Goal: Task Accomplishment & Management: Manage account settings

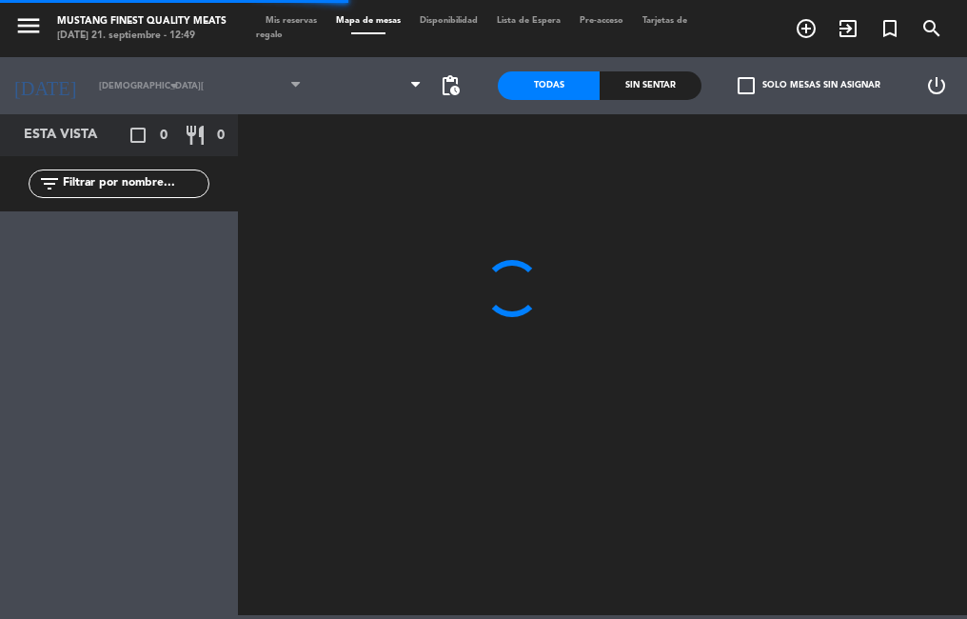
type input "[DATE]"
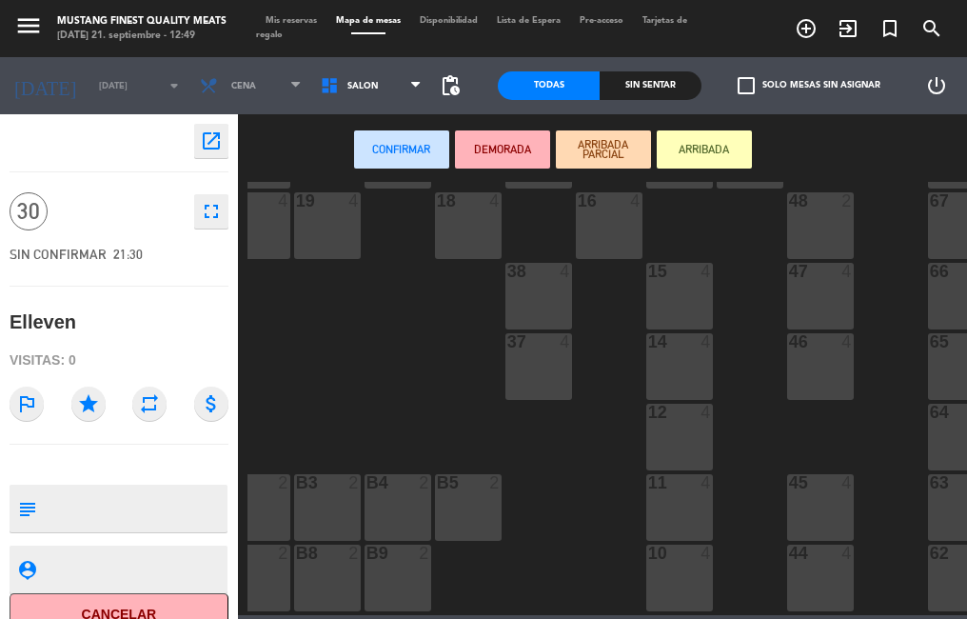
scroll to position [181, 172]
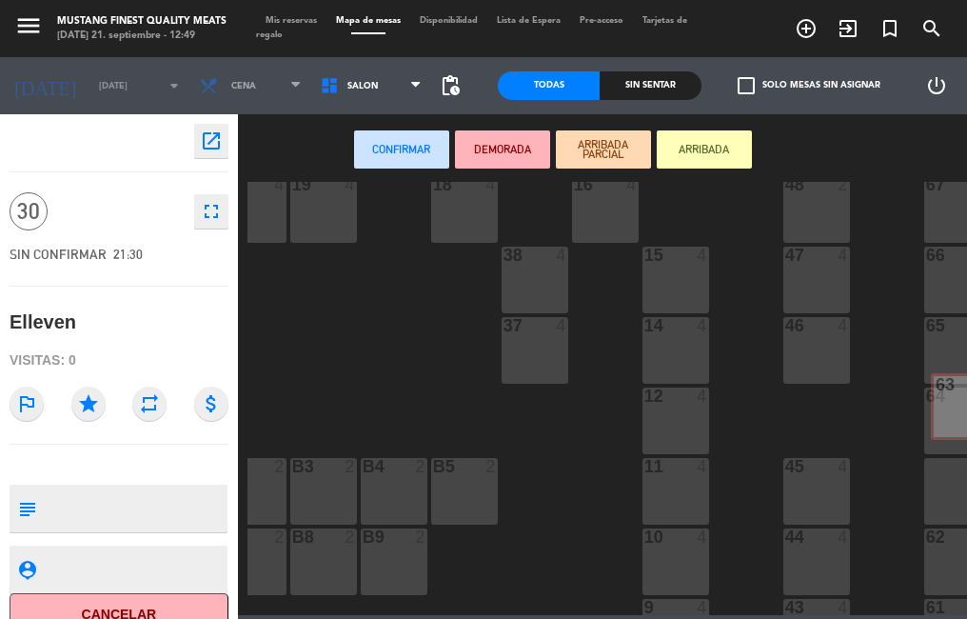
click at [915, 395] on div "64" at bounding box center [925, 395] width 31 height 17
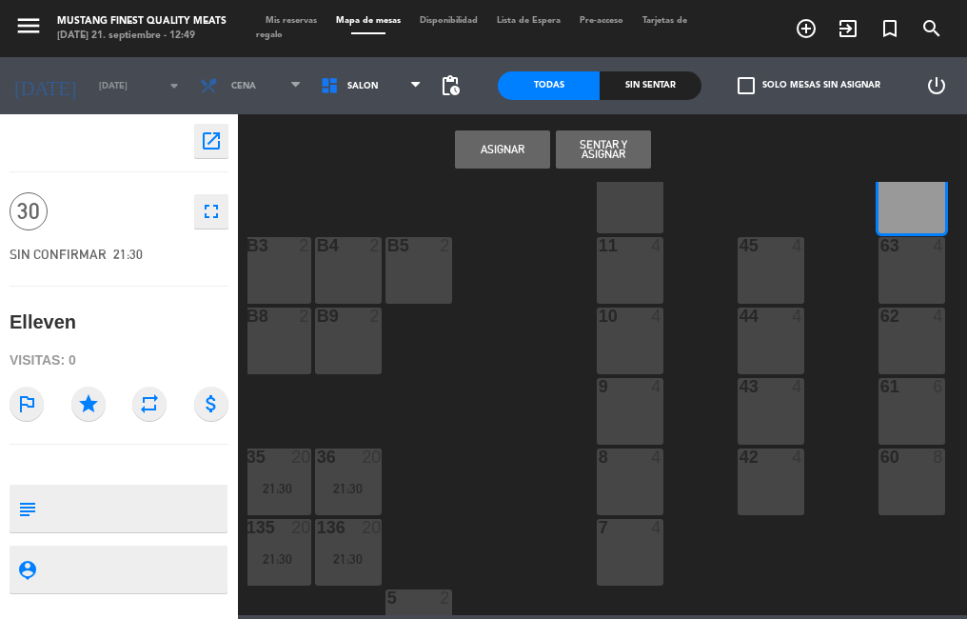
scroll to position [402, 257]
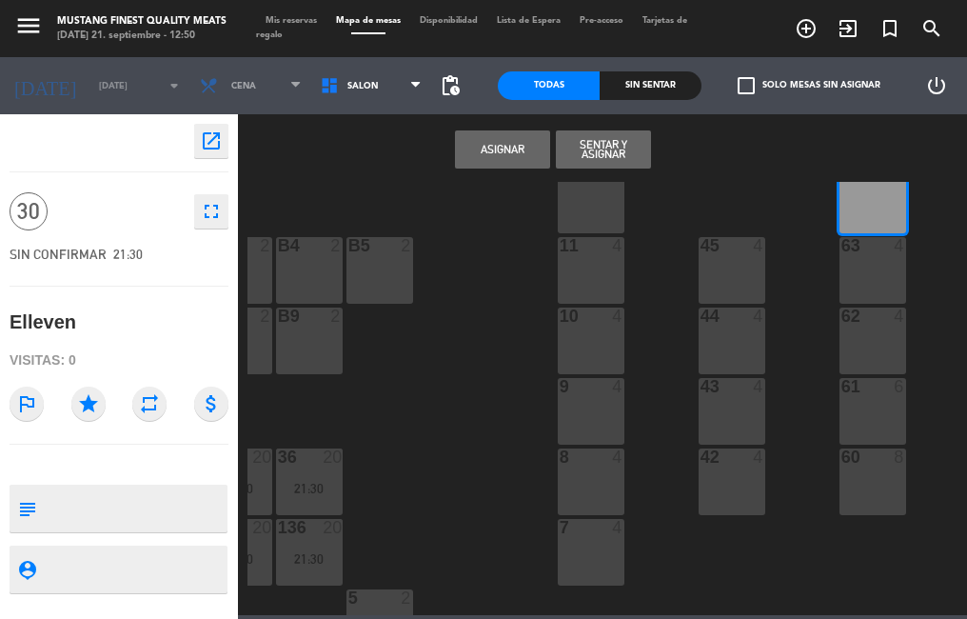
click at [850, 204] on div "64 4" at bounding box center [872, 200] width 67 height 67
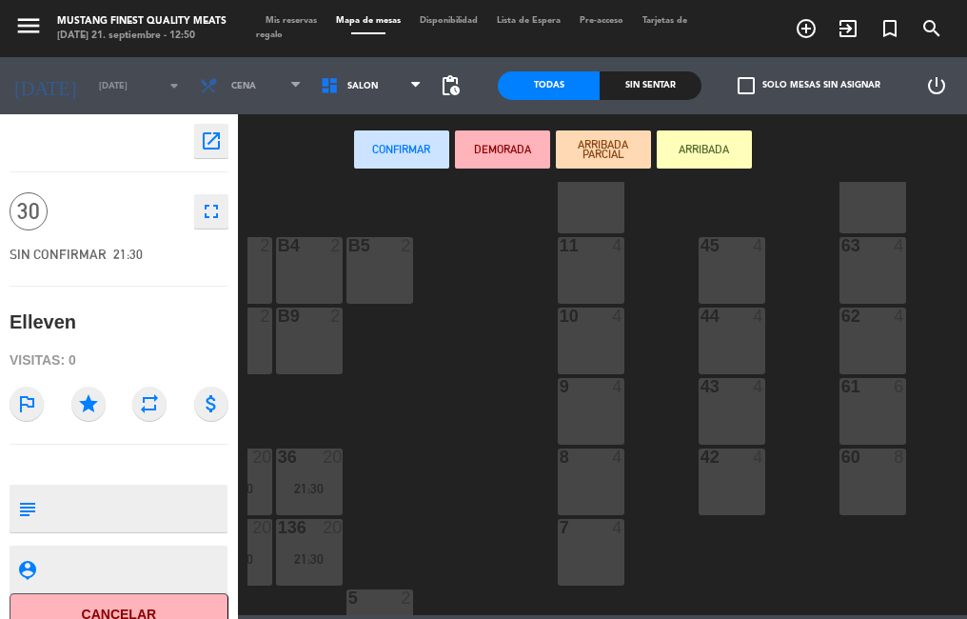
click at [878, 478] on div "60 8" at bounding box center [872, 481] width 67 height 67
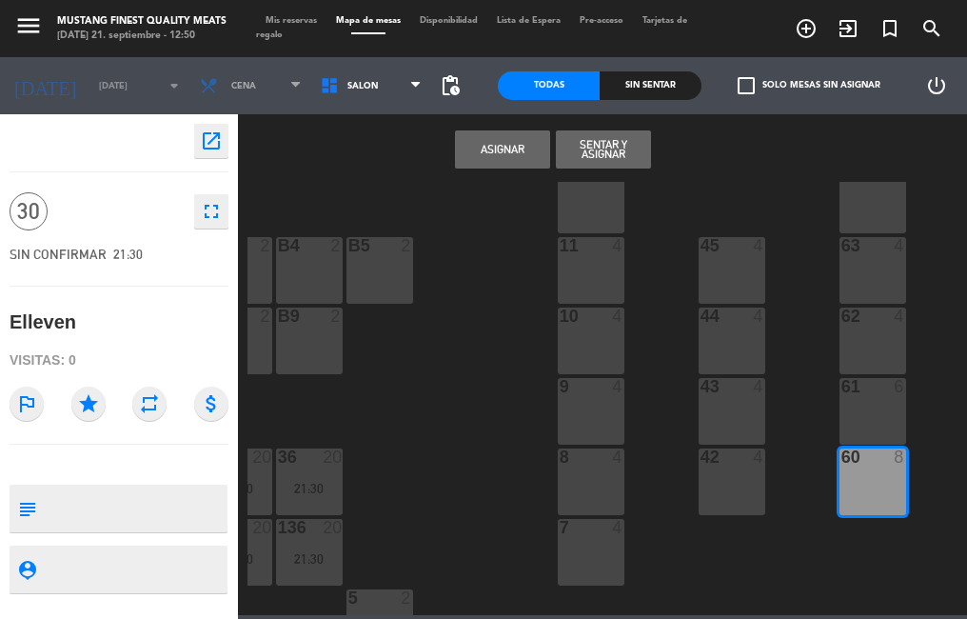
click at [870, 409] on div "61 6" at bounding box center [872, 411] width 67 height 67
click at [884, 337] on div "62 4" at bounding box center [872, 340] width 67 height 67
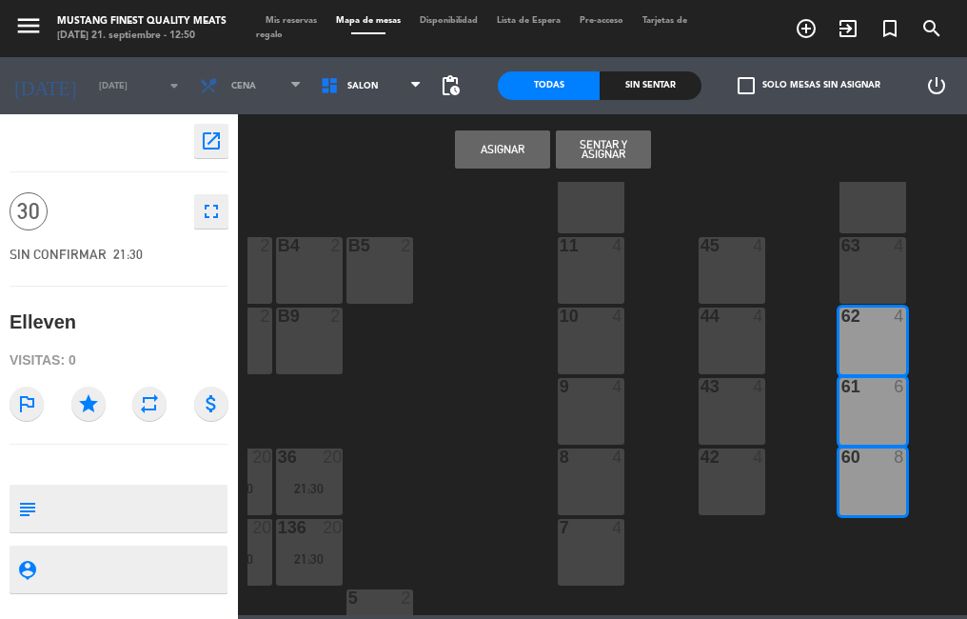
click at [488, 155] on button "Asignar" at bounding box center [502, 149] width 95 height 38
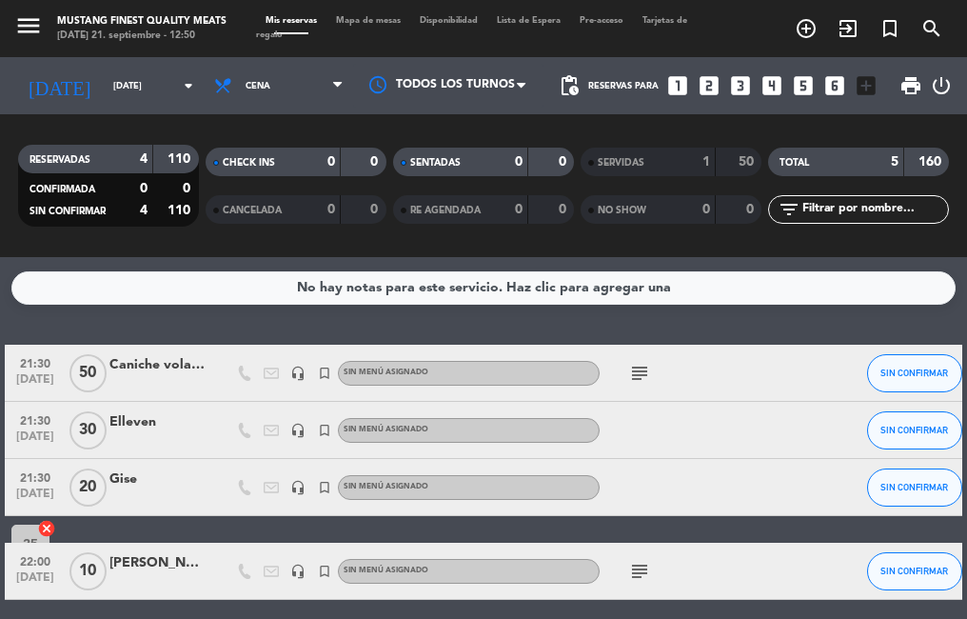
click at [370, 23] on span "Mapa de mesas" at bounding box center [368, 20] width 84 height 9
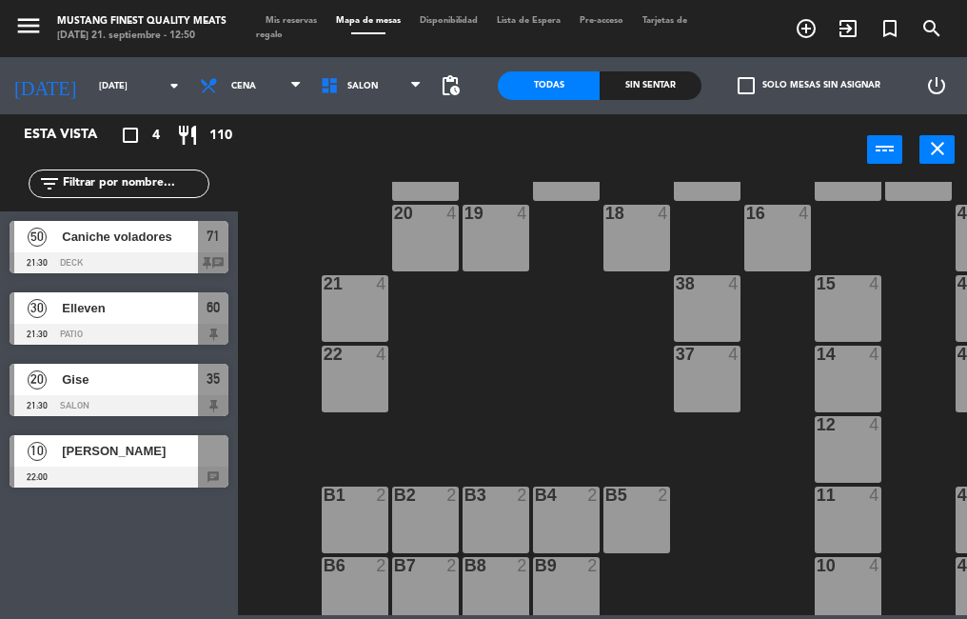
scroll to position [160, 0]
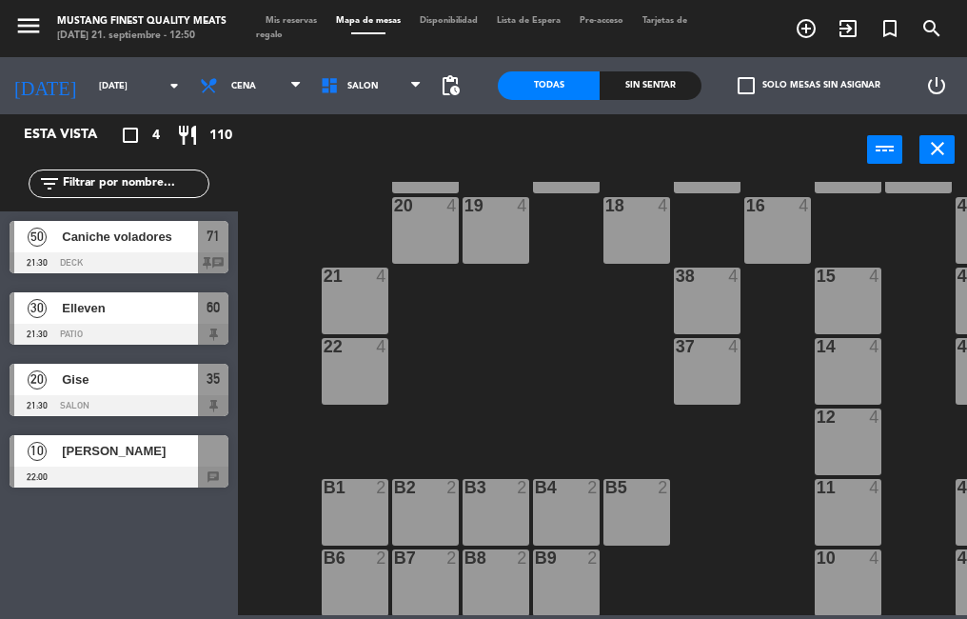
click at [192, 456] on span "[PERSON_NAME]" at bounding box center [130, 451] width 136 height 20
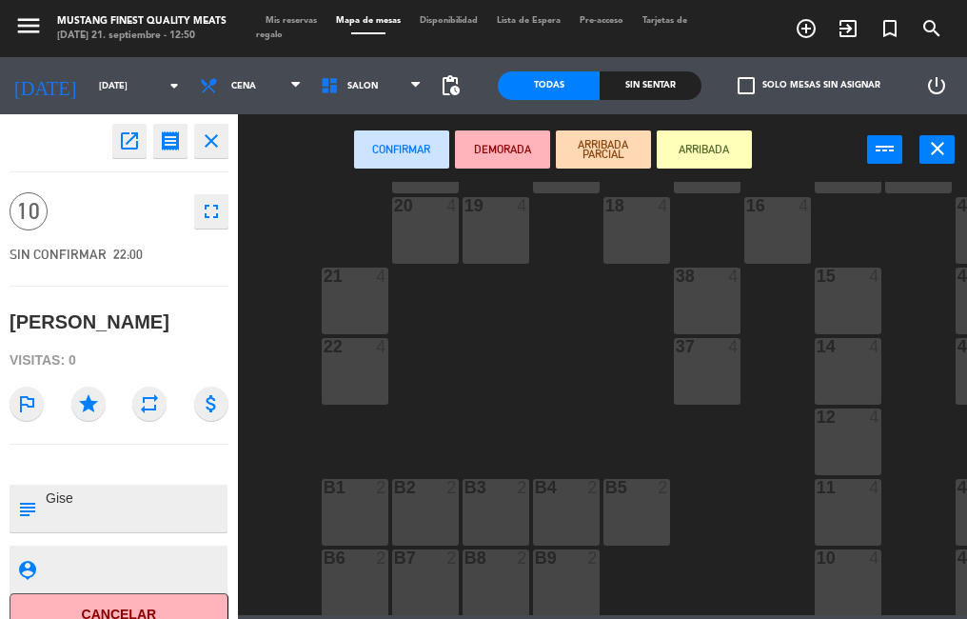
click at [561, 400] on div "73 50 21:30 72 block 50 21:30 71 block 50 21:30 69 block 8 70 block 4 80 8 50 b…" at bounding box center [607, 398] width 720 height 433
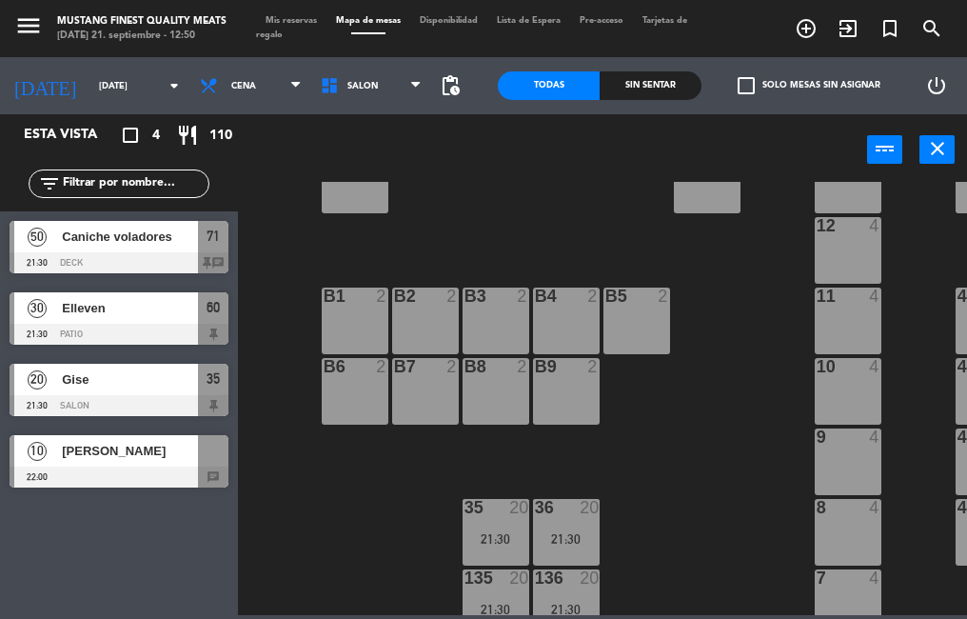
scroll to position [378, 0]
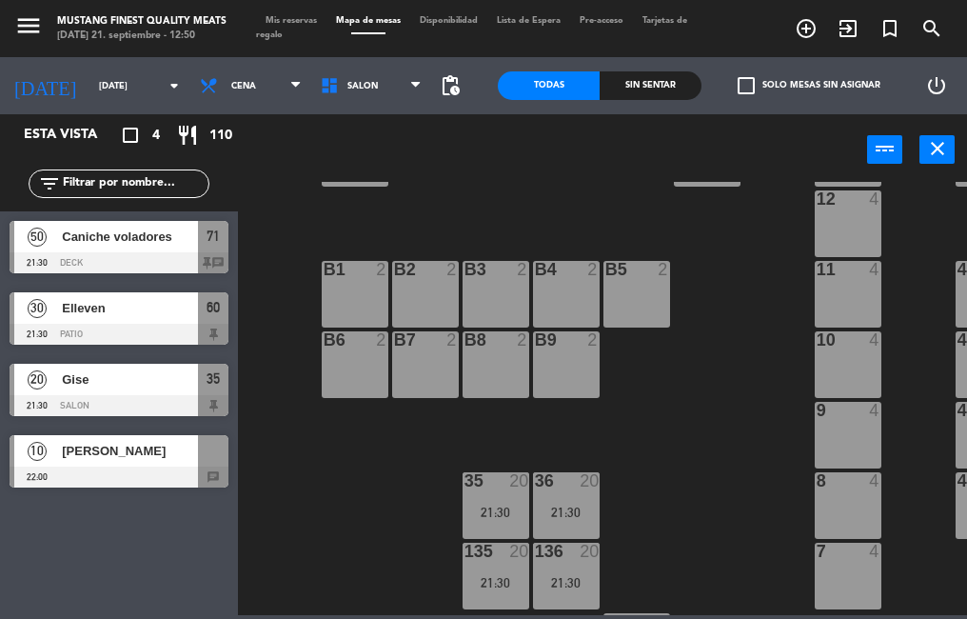
click at [838, 361] on div "10 4" at bounding box center [848, 364] width 67 height 67
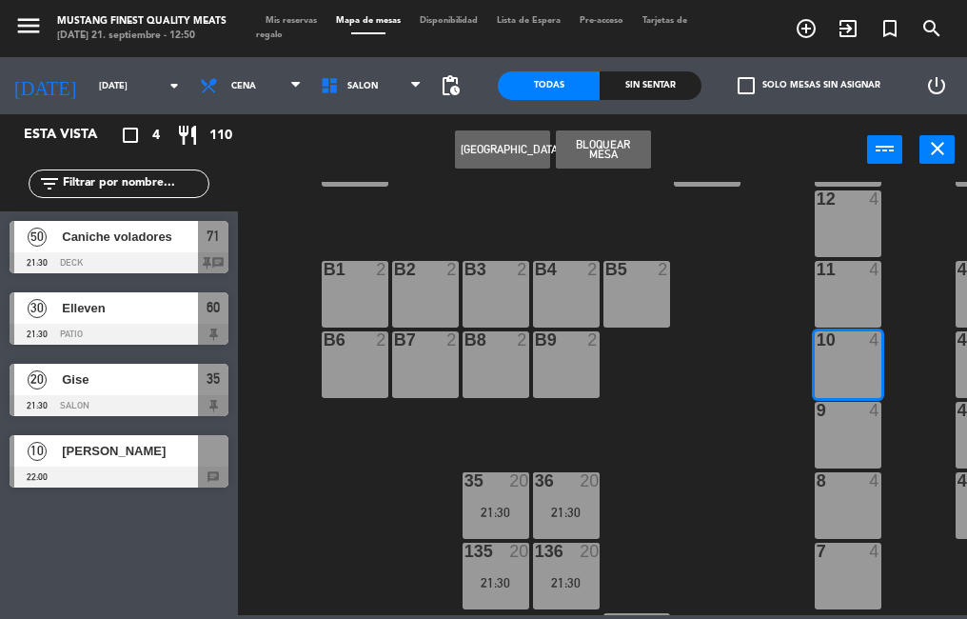
click at [825, 427] on div "9 4" at bounding box center [848, 435] width 67 height 67
click at [849, 511] on div "8 4" at bounding box center [848, 505] width 67 height 67
click at [161, 474] on div at bounding box center [119, 476] width 219 height 21
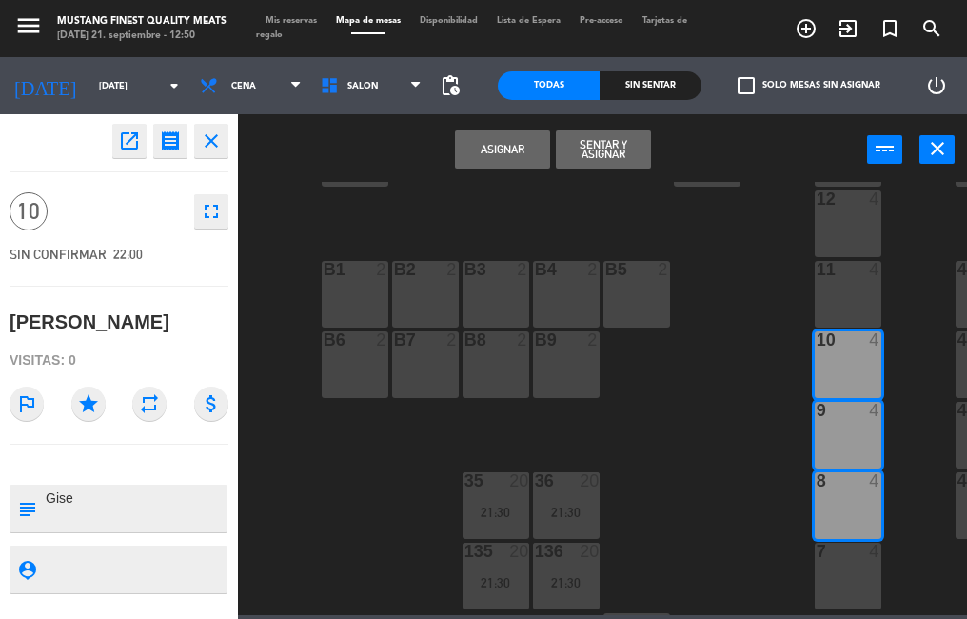
click at [510, 151] on button "Asignar" at bounding box center [502, 149] width 95 height 38
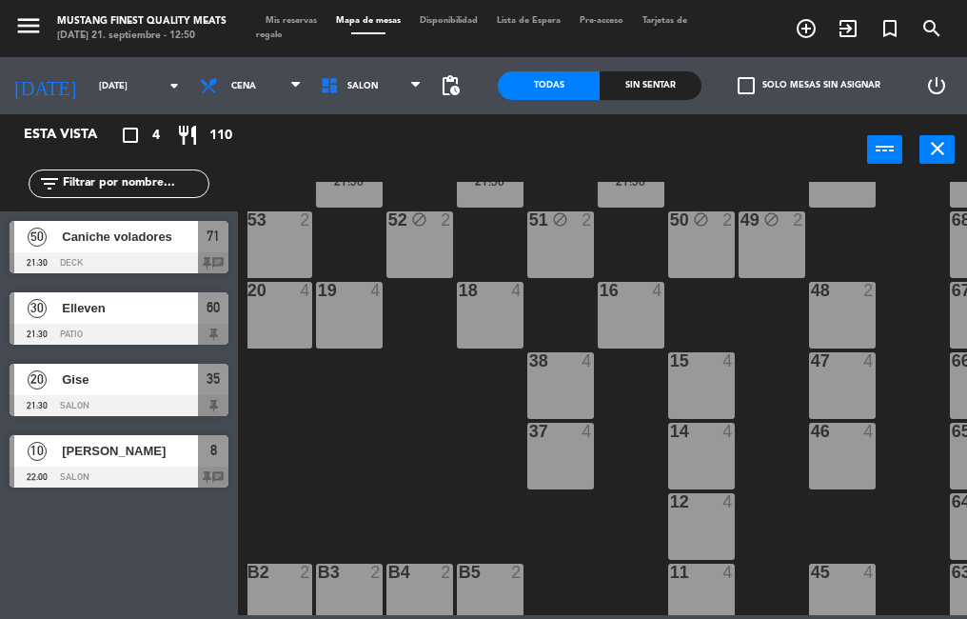
scroll to position [75, 167]
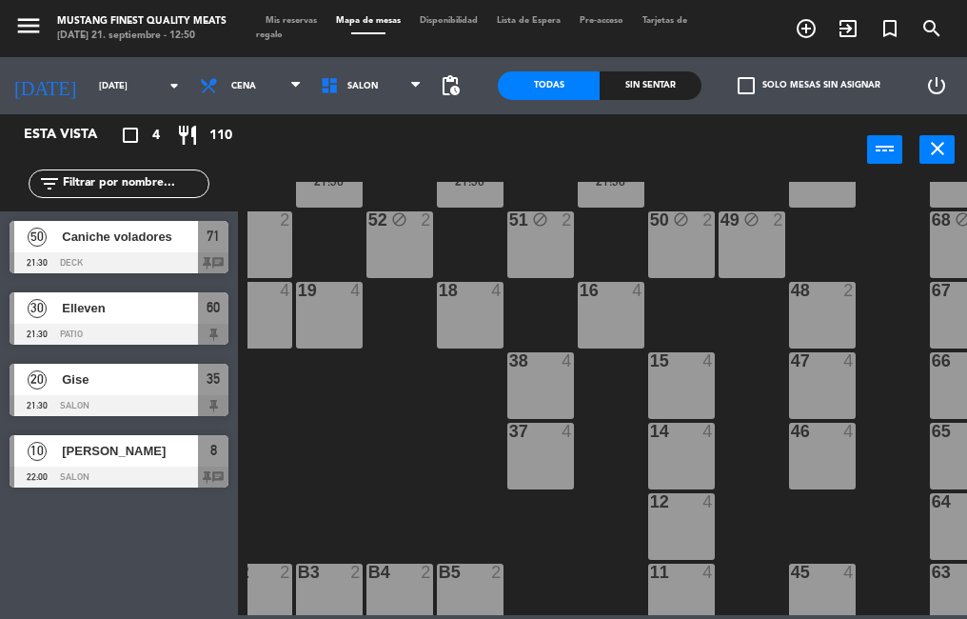
click at [153, 338] on div at bounding box center [119, 334] width 219 height 21
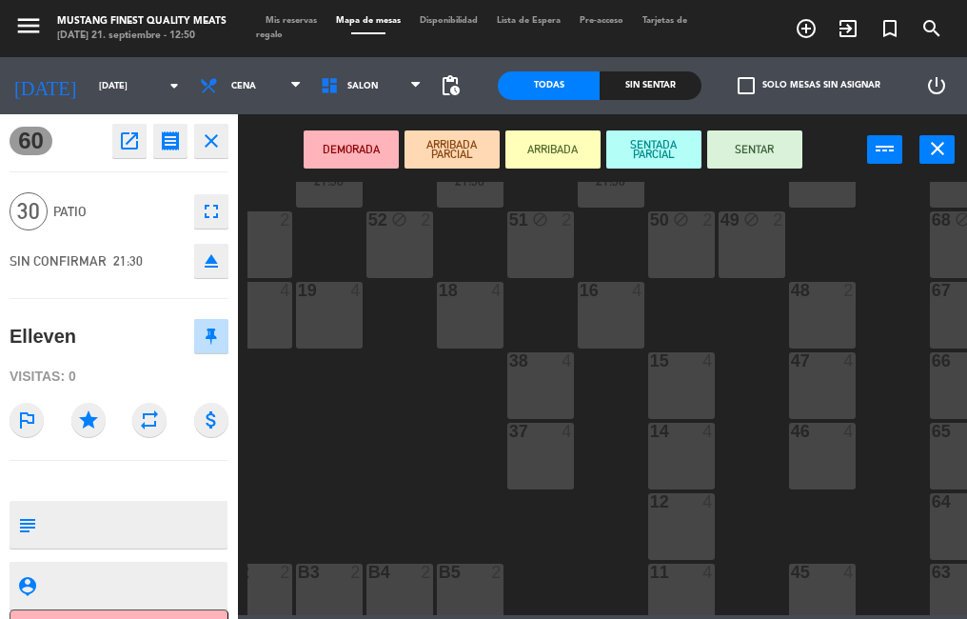
click at [148, 519] on textarea at bounding box center [135, 524] width 182 height 40
type textarea "Gise"
click at [170, 140] on icon "receipt" at bounding box center [170, 140] width 23 height 23
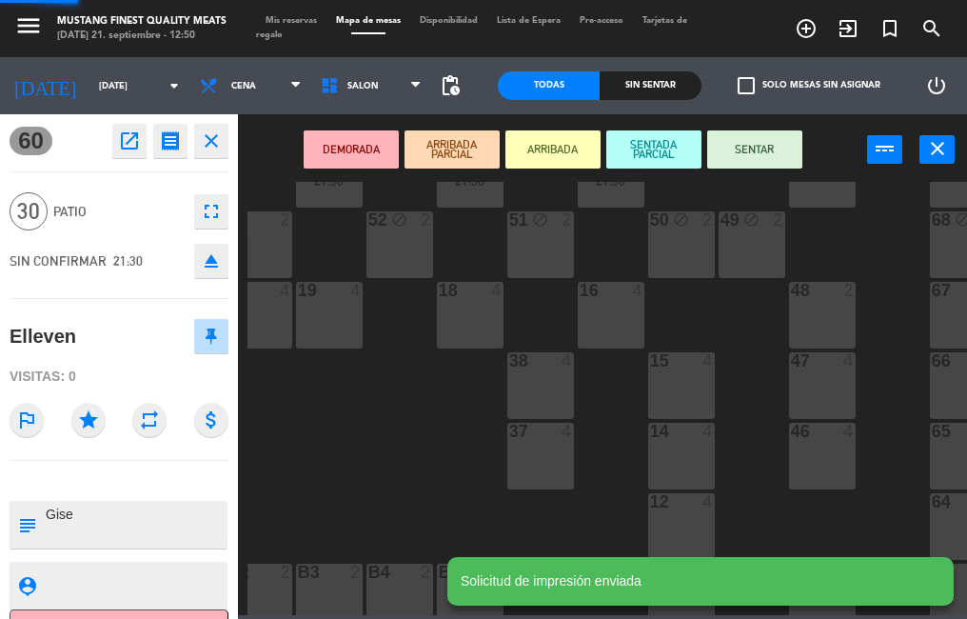
click at [350, 455] on div "73 50 21:30 72 block 50 21:30 71 block 50 21:30 69 block 8 70 block 4 80 8 50 b…" at bounding box center [607, 398] width 720 height 433
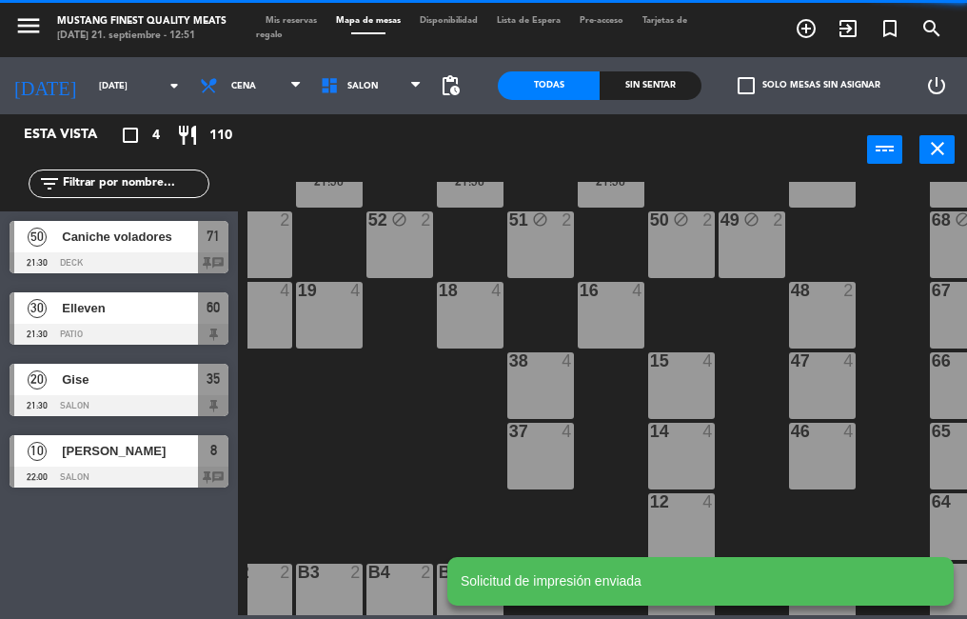
scroll to position [0, 0]
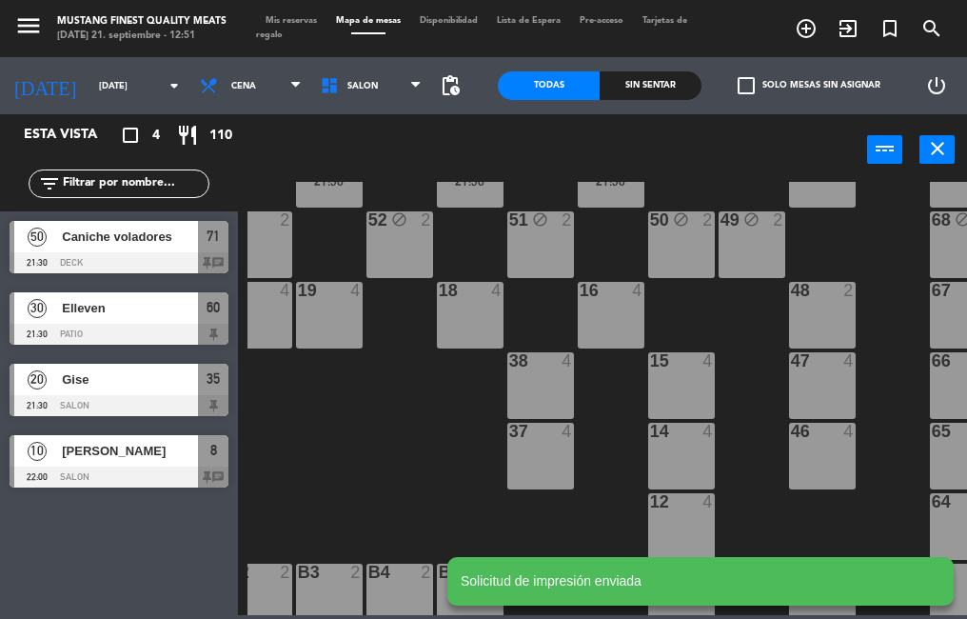
click at [176, 330] on div at bounding box center [119, 334] width 219 height 21
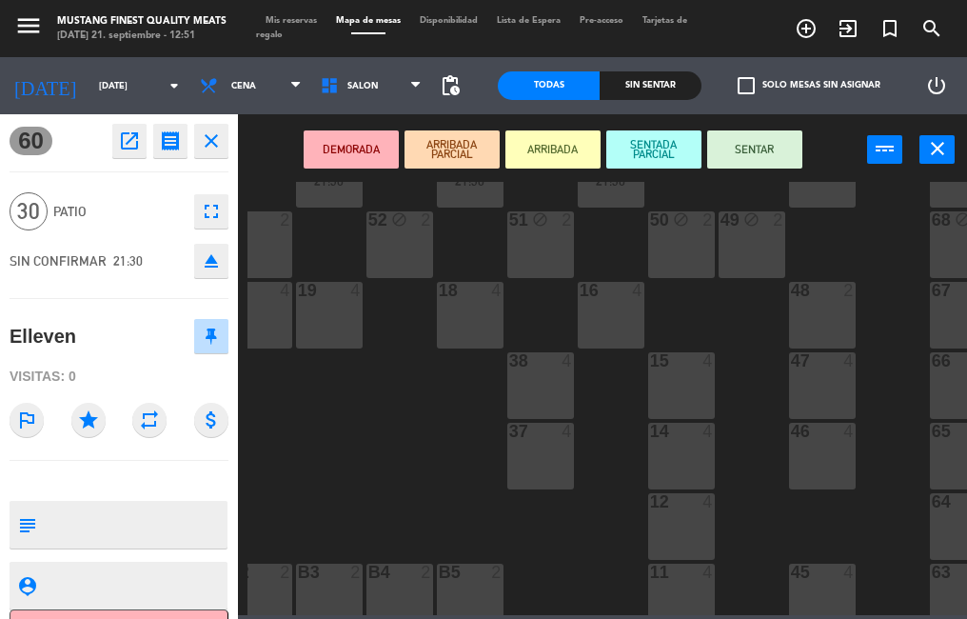
click at [160, 515] on textarea at bounding box center [135, 524] width 182 height 40
type textarea "Gise"
click at [173, 146] on icon "receipt" at bounding box center [170, 140] width 23 height 23
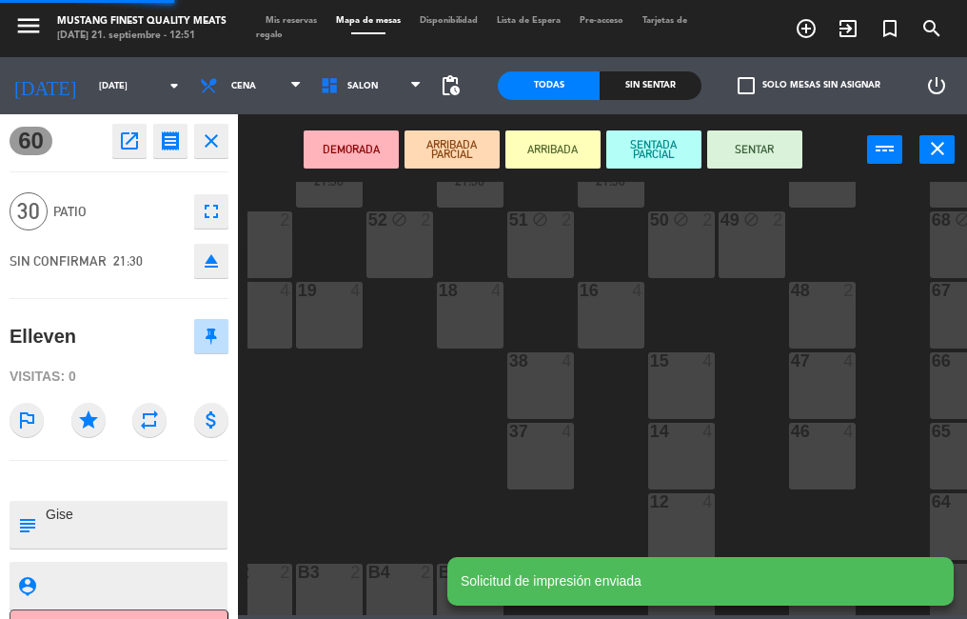
click at [310, 463] on div "73 50 21:30 72 block 50 21:30 71 block 50 21:30 69 block 8 70 block 4 80 8 50 b…" at bounding box center [607, 398] width 720 height 433
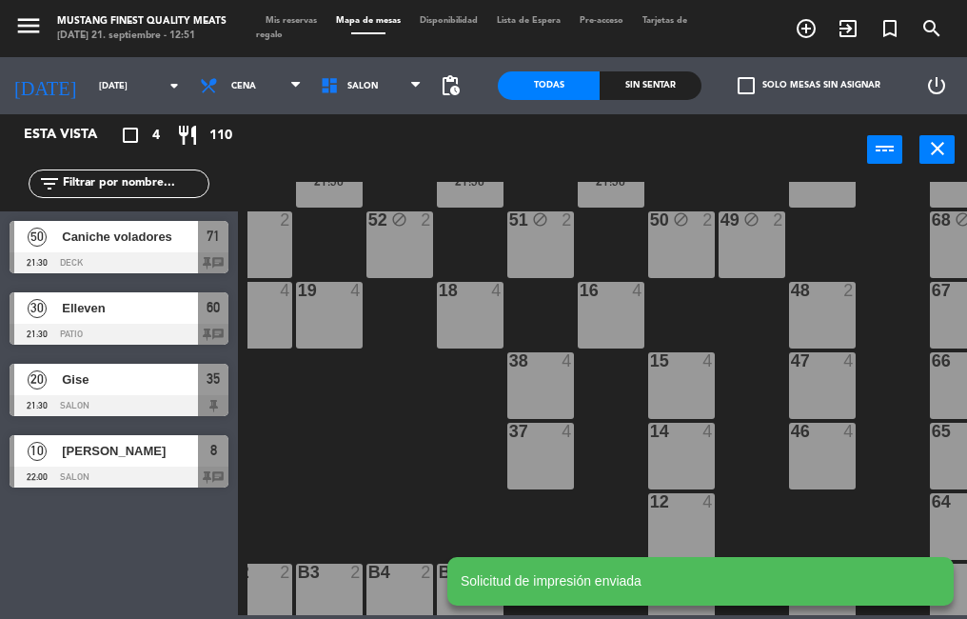
click at [142, 412] on div at bounding box center [119, 405] width 219 height 21
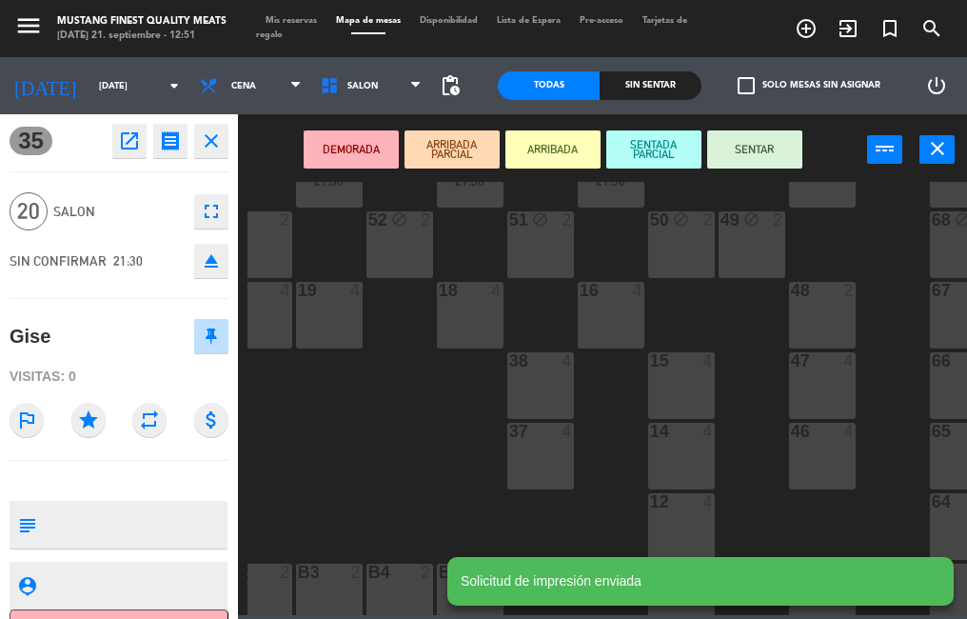
click at [370, 444] on div "73 50 21:30 72 block 50 21:30 71 block 50 21:30 69 block 8 70 block 4 80 8 50 b…" at bounding box center [607, 398] width 720 height 433
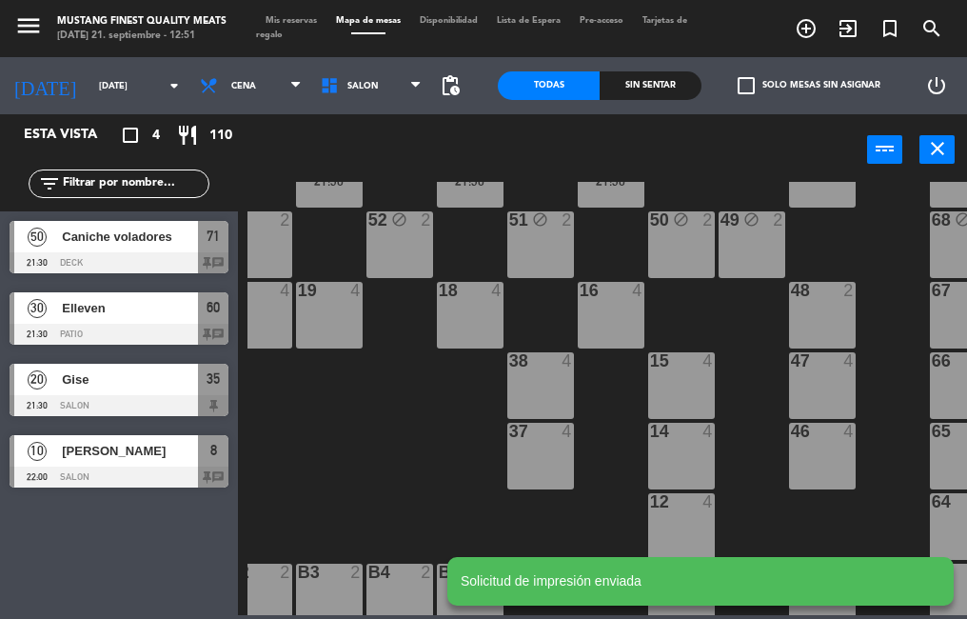
click at [176, 249] on div "Caniche voladores" at bounding box center [129, 236] width 138 height 31
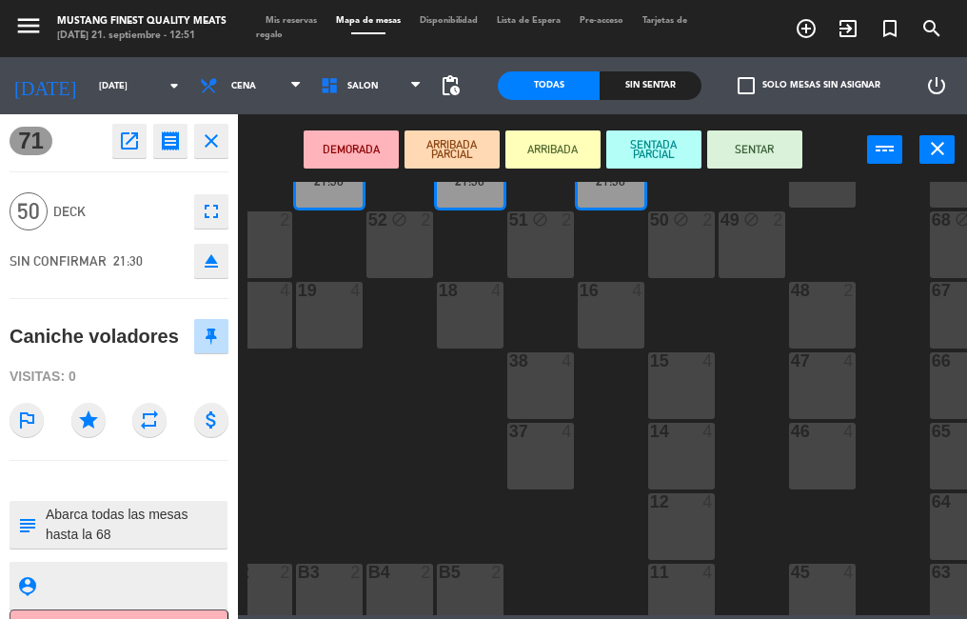
click at [367, 458] on div "73 50 21:30 72 block 50 21:30 71 block 50 21:30 69 block 8 70 block 4 80 8 50 b…" at bounding box center [607, 398] width 720 height 433
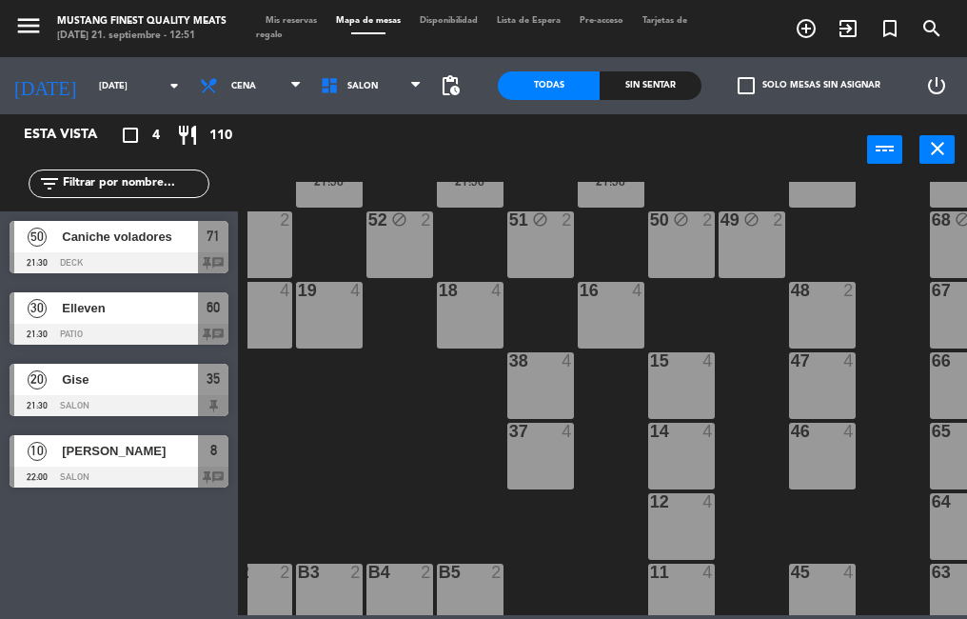
click at [360, 475] on div "73 50 21:30 72 block 50 21:30 71 block 50 21:30 69 block 8 70 block 4 80 8 50 b…" at bounding box center [607, 398] width 720 height 433
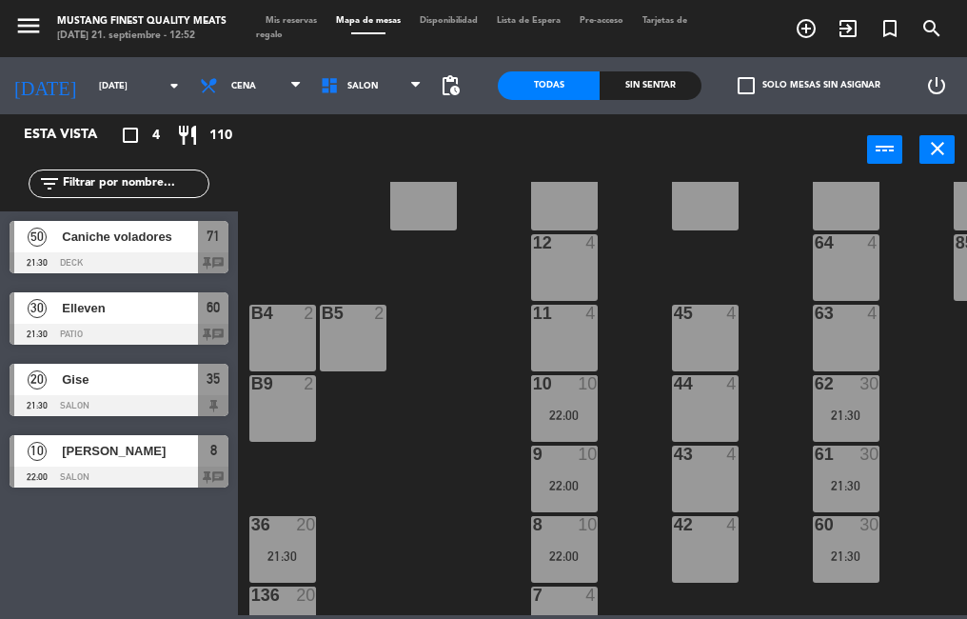
scroll to position [336, 284]
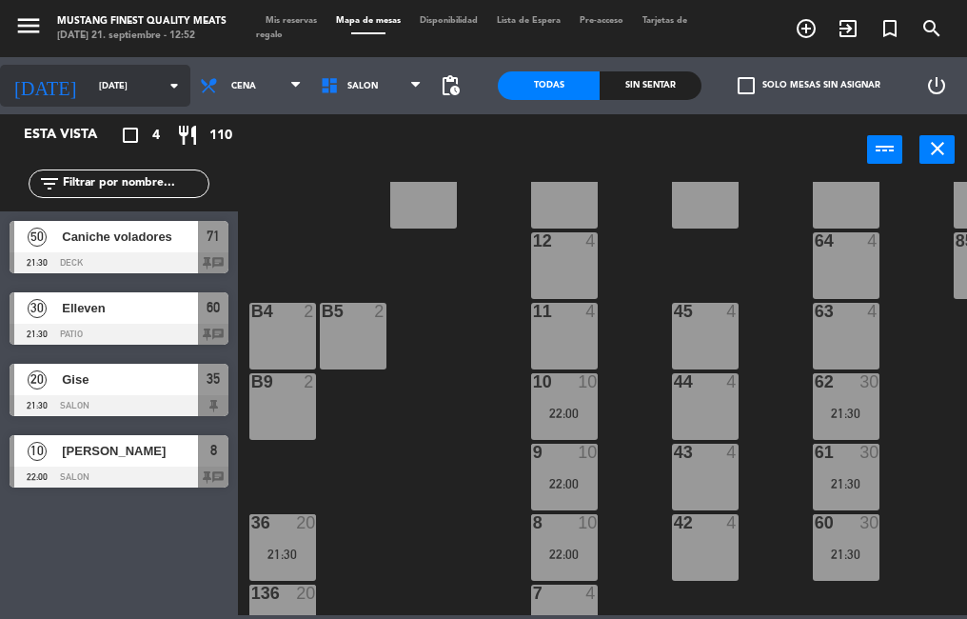
click at [163, 86] on icon "arrow_drop_down" at bounding box center [174, 85] width 23 height 23
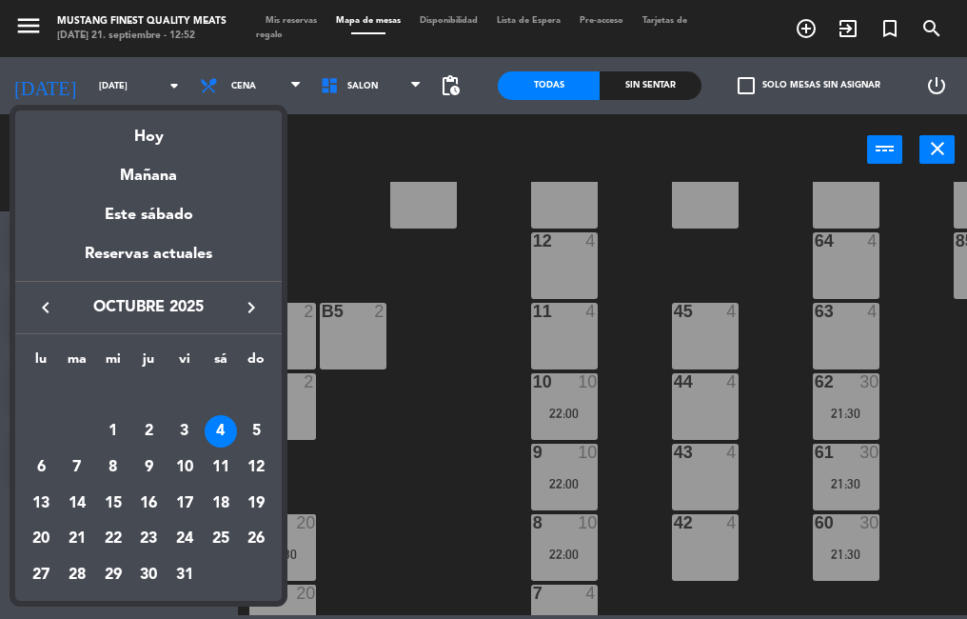
click at [46, 318] on icon "keyboard_arrow_left" at bounding box center [45, 307] width 23 height 23
click at [258, 503] on div "21" at bounding box center [256, 503] width 32 height 32
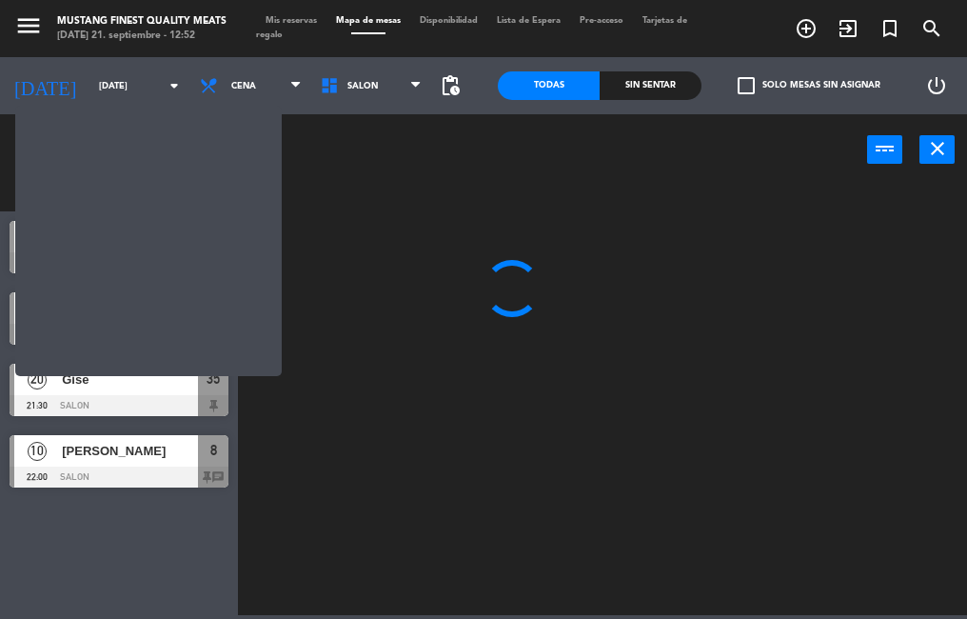
scroll to position [0, 0]
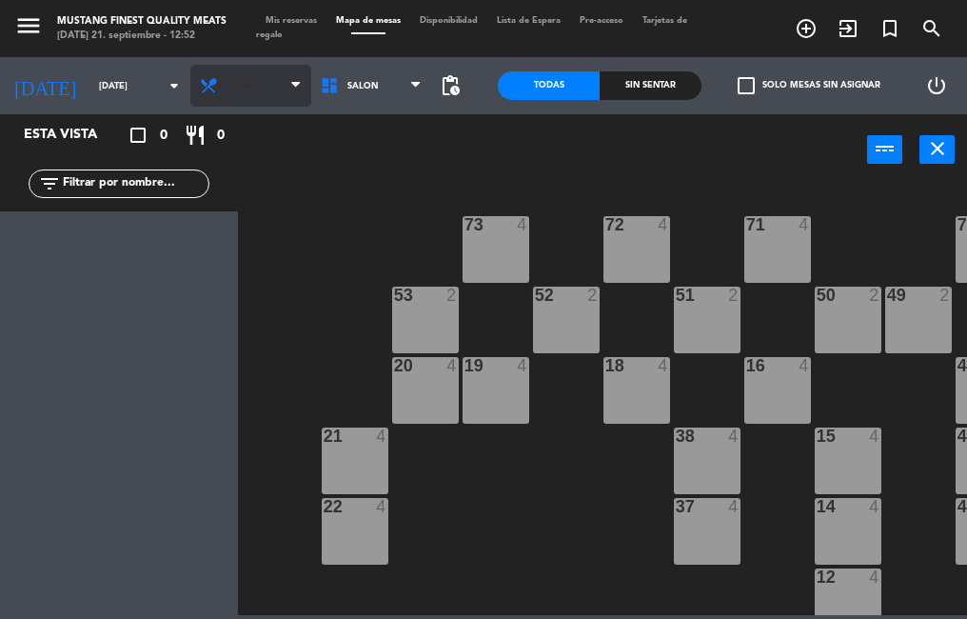
click at [260, 96] on span "Cena" at bounding box center [250, 86] width 121 height 42
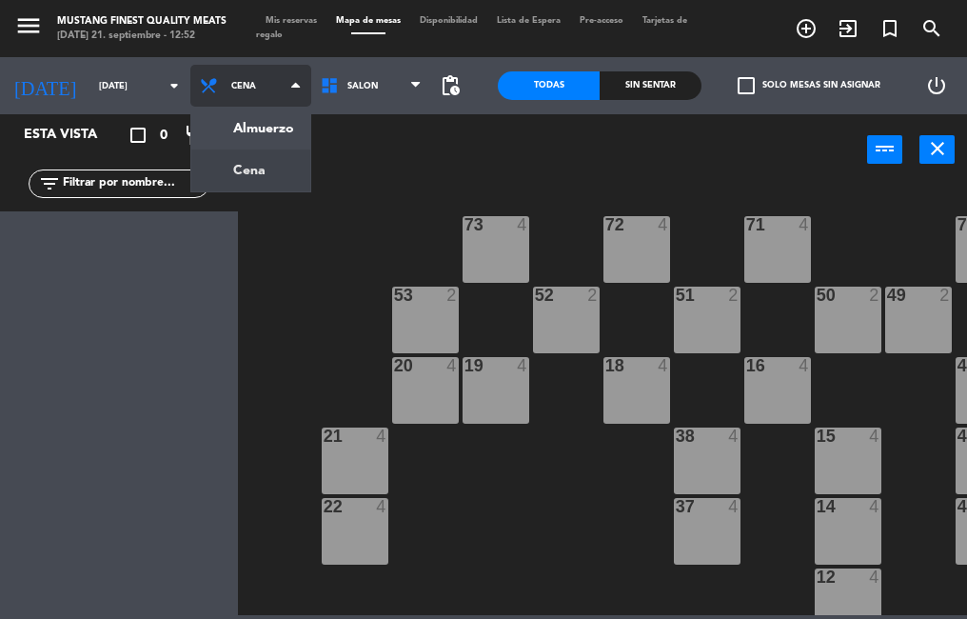
click at [280, 126] on ng-component "menu Mustang Finest Quality Meats [DATE] 21. septiembre - 12:52 Mis reservas Ma…" at bounding box center [483, 307] width 967 height 615
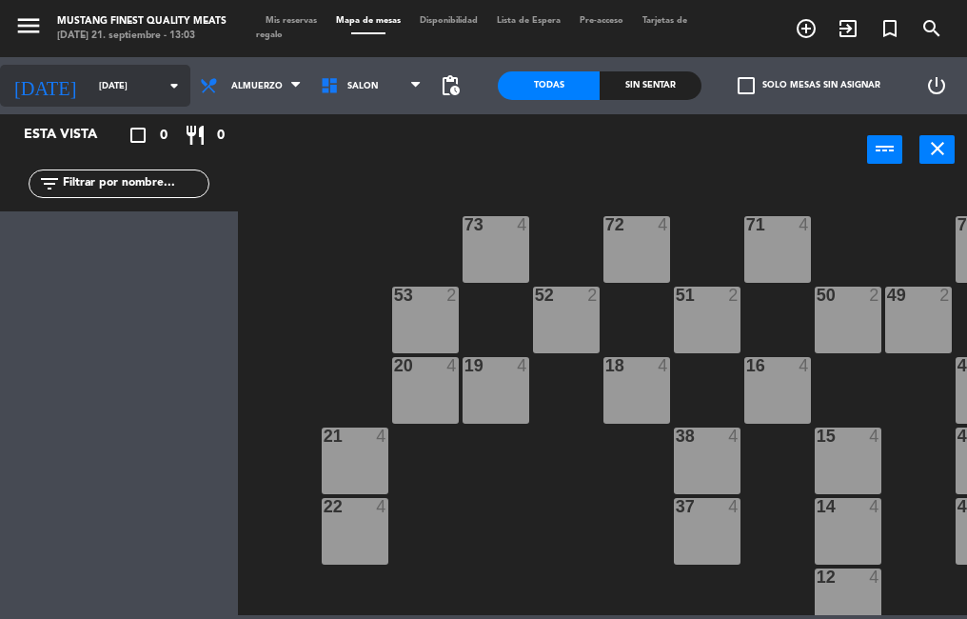
click at [108, 89] on input "[DATE]" at bounding box center [151, 86] width 124 height 30
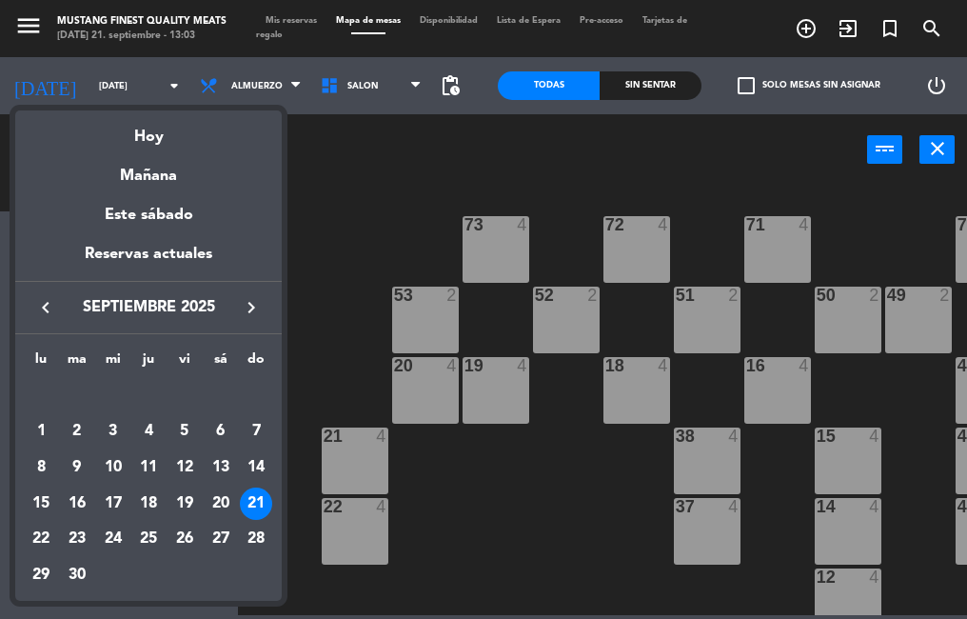
click at [270, 306] on div "keyboard_arrow_left septiembre 2025 keyboard_arrow_right" at bounding box center [148, 307] width 266 height 53
click at [255, 307] on icon "keyboard_arrow_right" at bounding box center [251, 307] width 23 height 23
click at [221, 429] on div "4" at bounding box center [221, 431] width 32 height 32
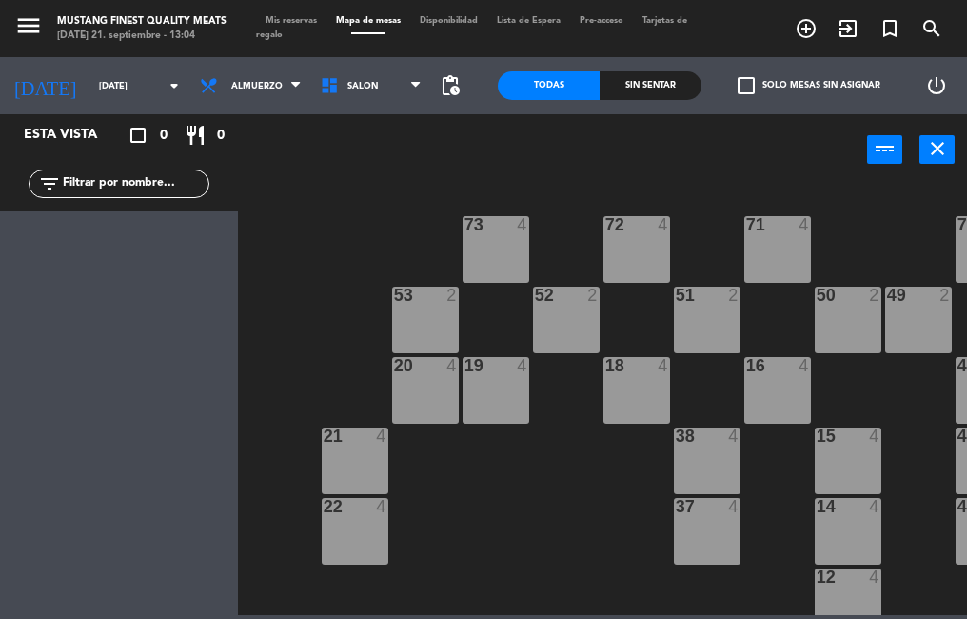
type input "[DATE]"
click at [253, 89] on span "Almuerzo" at bounding box center [256, 86] width 51 height 10
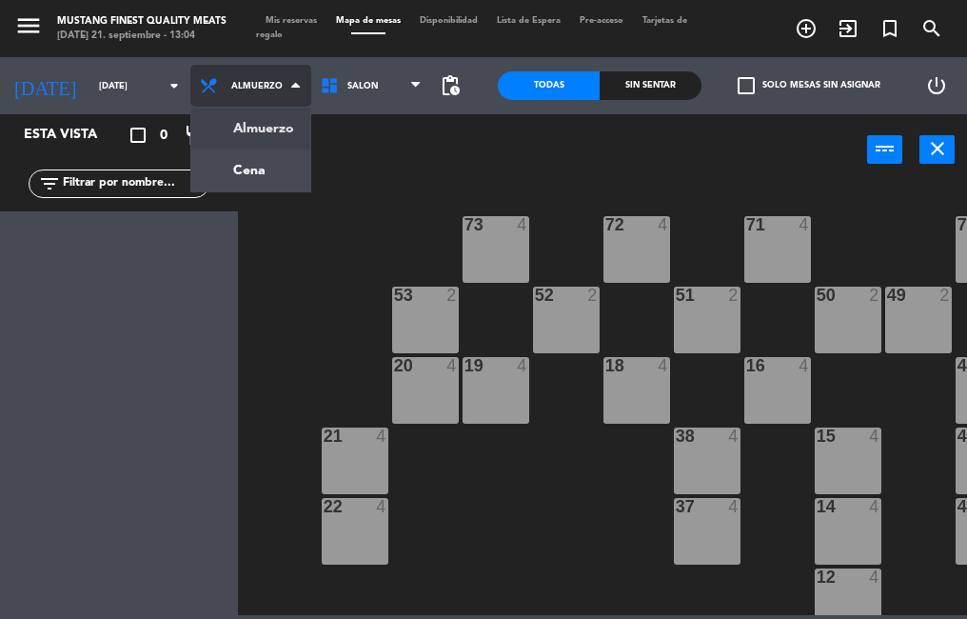
click at [255, 177] on ng-component "menu Mustang Finest Quality Meats [DATE] 21. septiembre - 13:04 Mis reservas Ma…" at bounding box center [483, 307] width 967 height 615
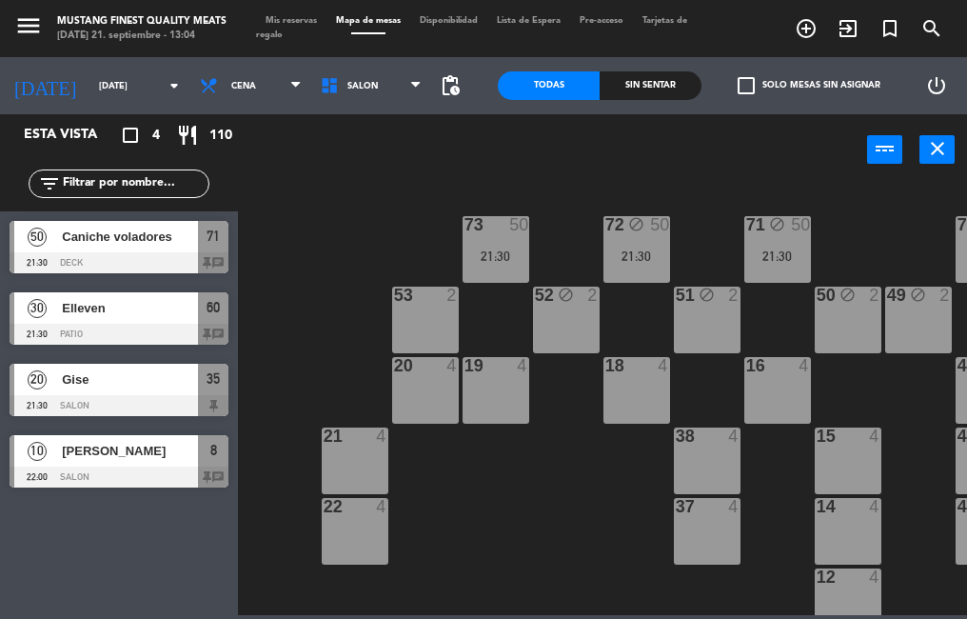
click at [107, 459] on span "[PERSON_NAME]" at bounding box center [130, 451] width 136 height 20
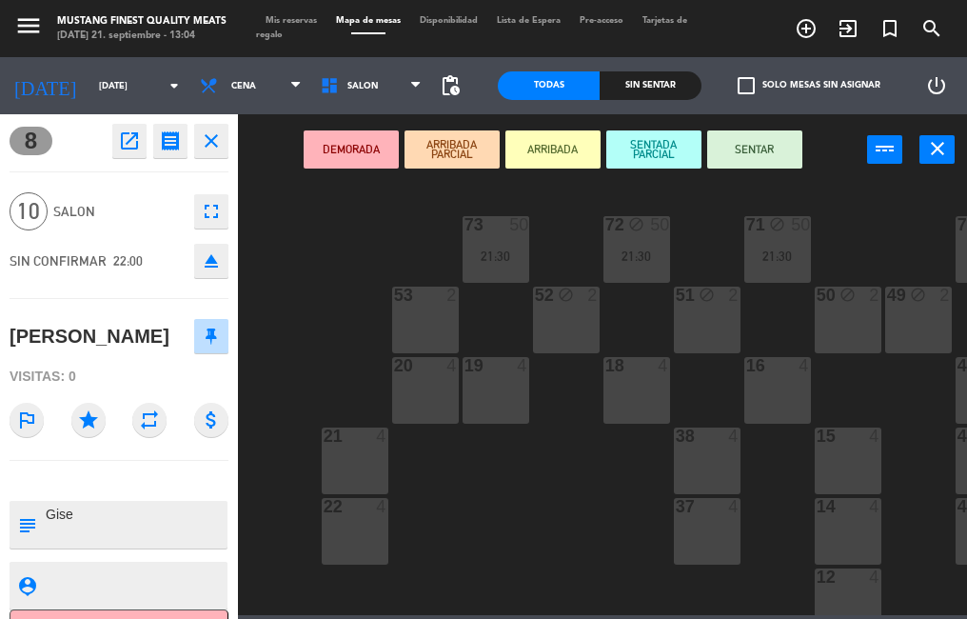
scroll to position [43, 0]
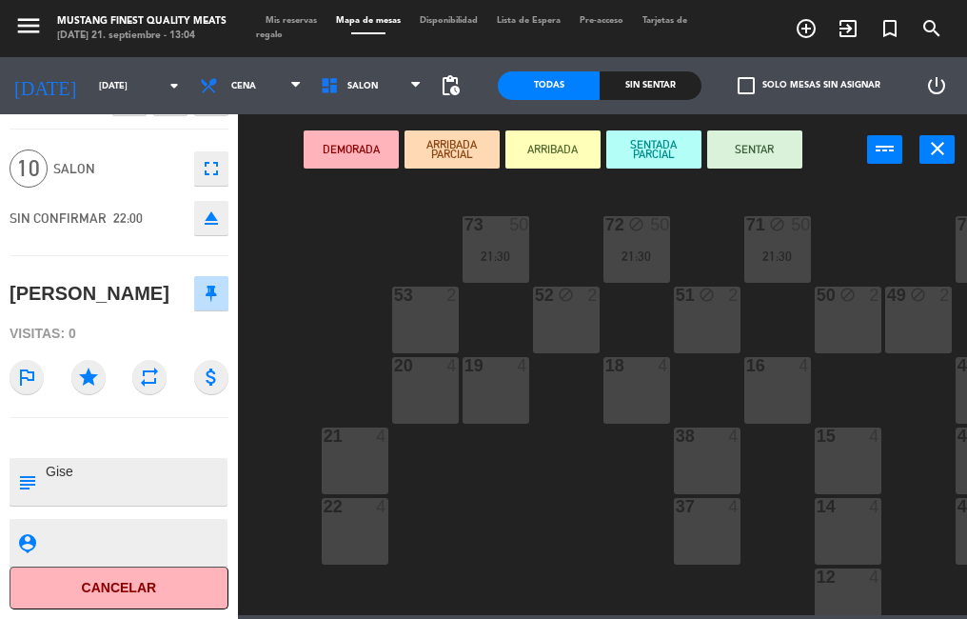
click at [86, 579] on button "Cancelar" at bounding box center [119, 587] width 219 height 43
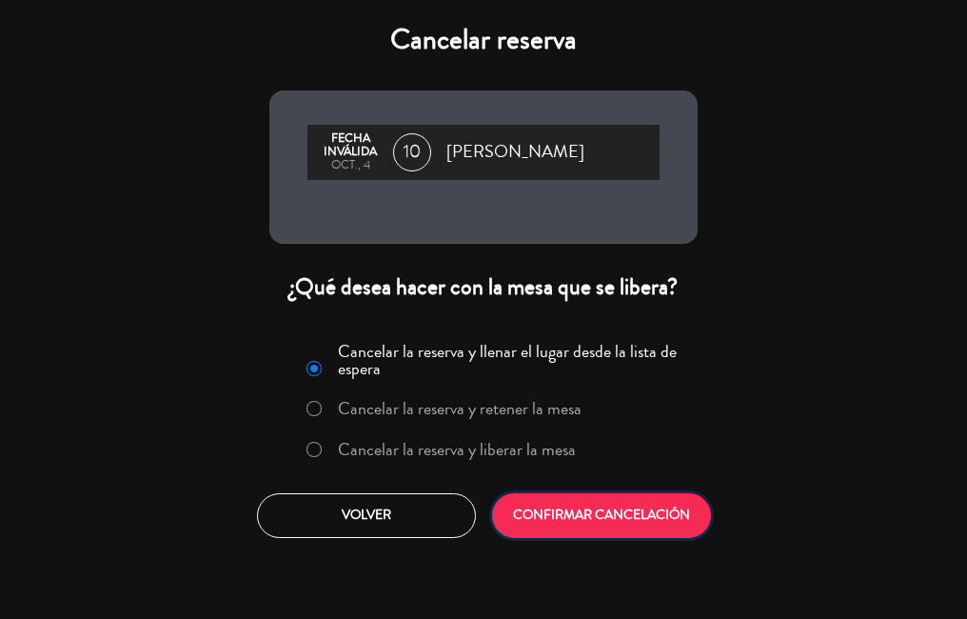
click at [580, 499] on button "CONFIRMAR CANCELACIÓN" at bounding box center [601, 515] width 219 height 45
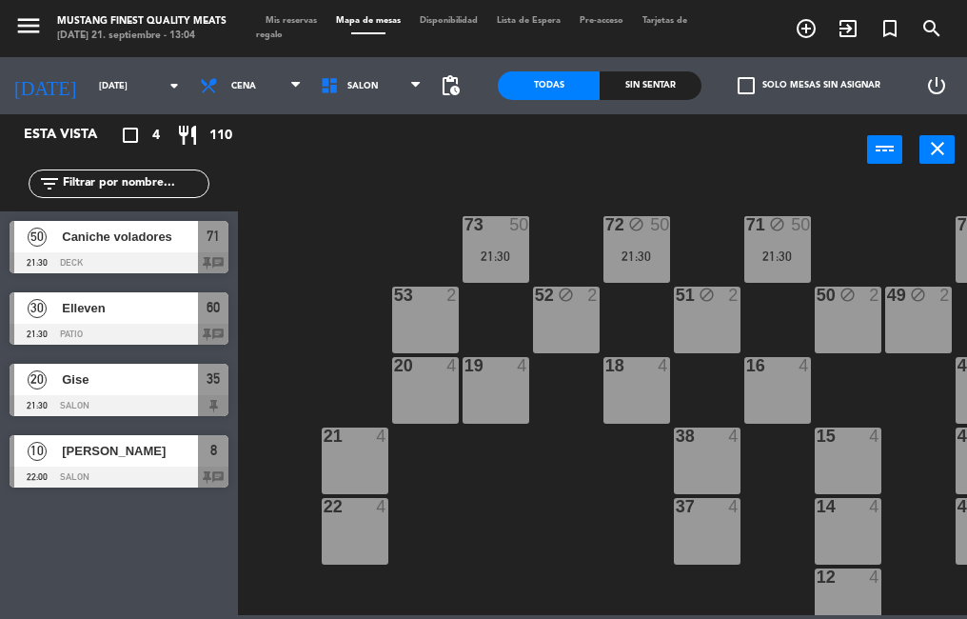
scroll to position [0, 0]
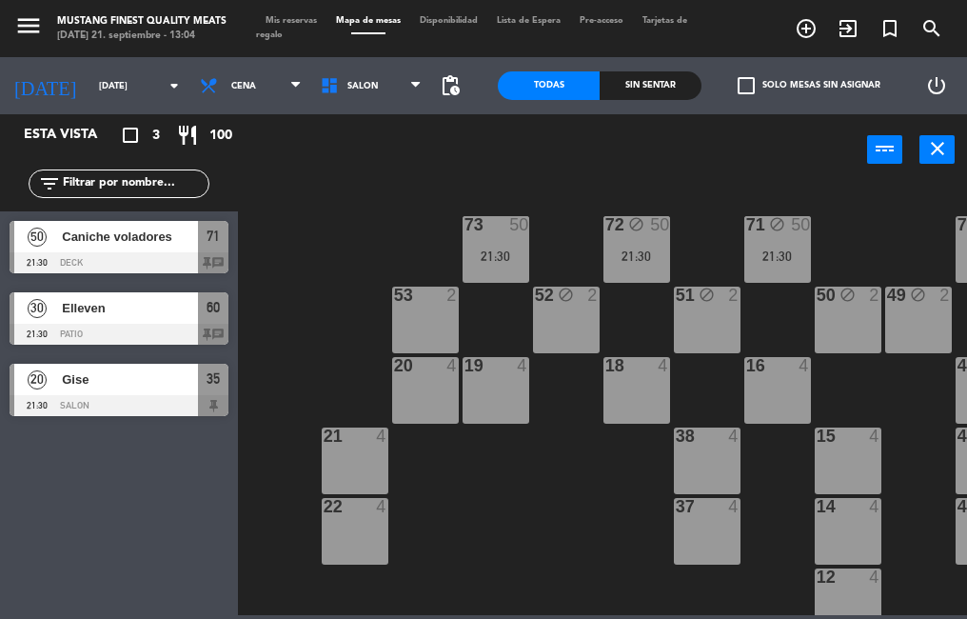
click at [112, 403] on div at bounding box center [119, 405] width 219 height 21
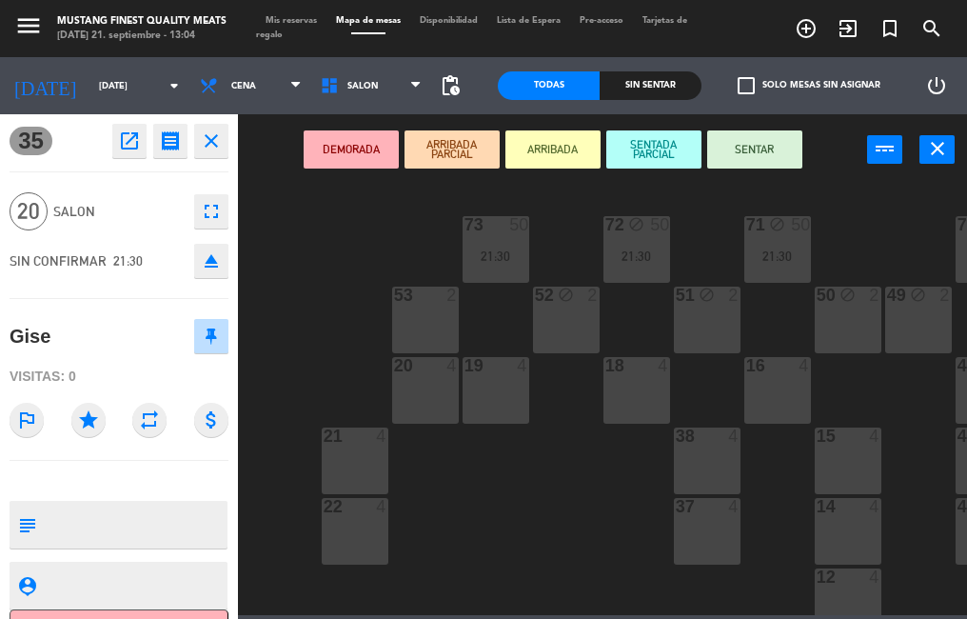
click at [133, 150] on icon "open_in_new" at bounding box center [129, 140] width 23 height 23
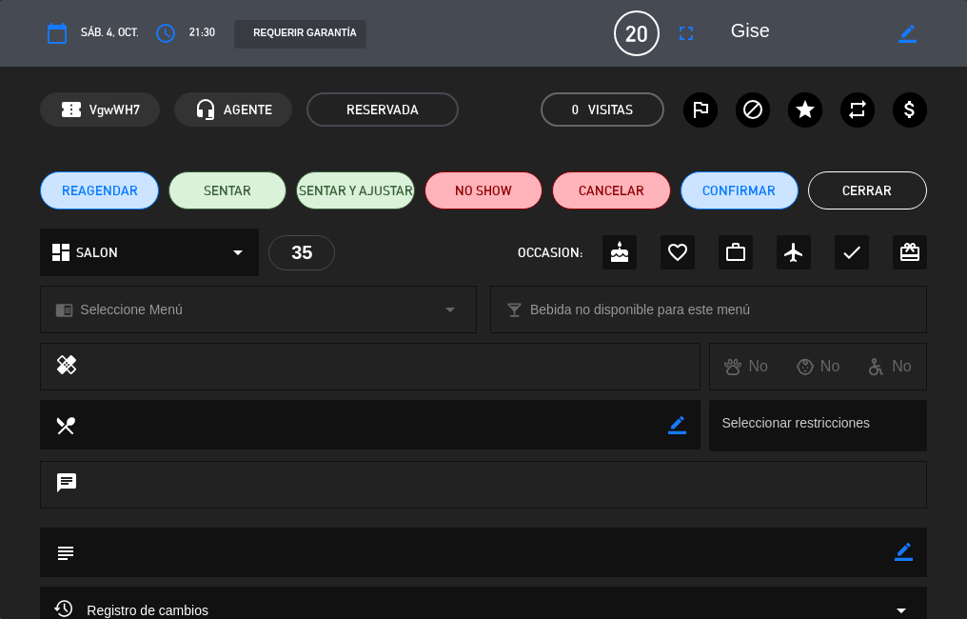
click at [678, 40] on icon "fullscreen" at bounding box center [686, 33] width 23 height 23
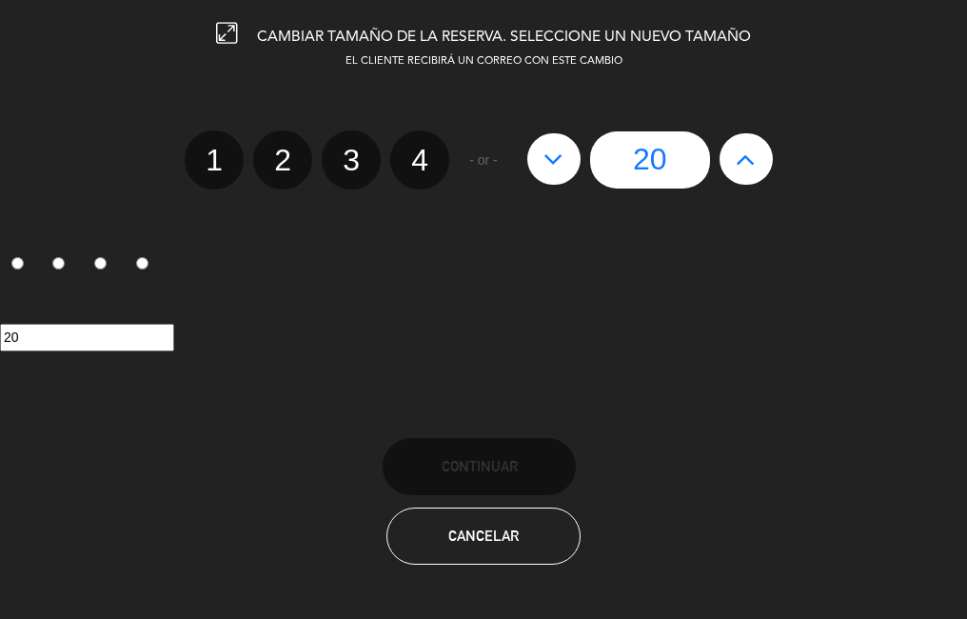
click at [545, 170] on icon at bounding box center [553, 159] width 20 height 30
type input "19"
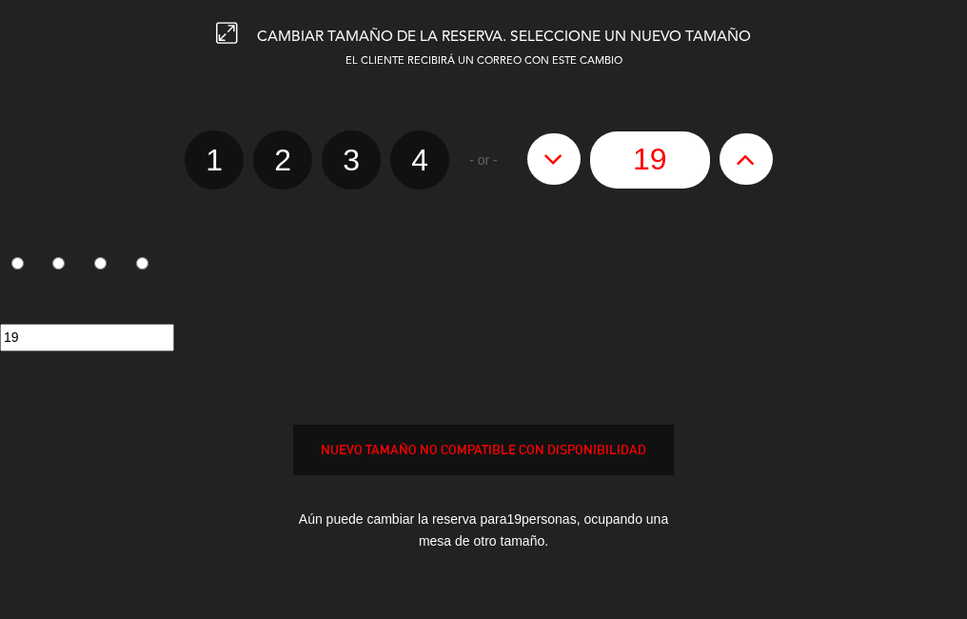
click at [558, 167] on icon at bounding box center [553, 159] width 20 height 30
type input "18"
click at [558, 169] on icon at bounding box center [553, 159] width 20 height 30
type input "17"
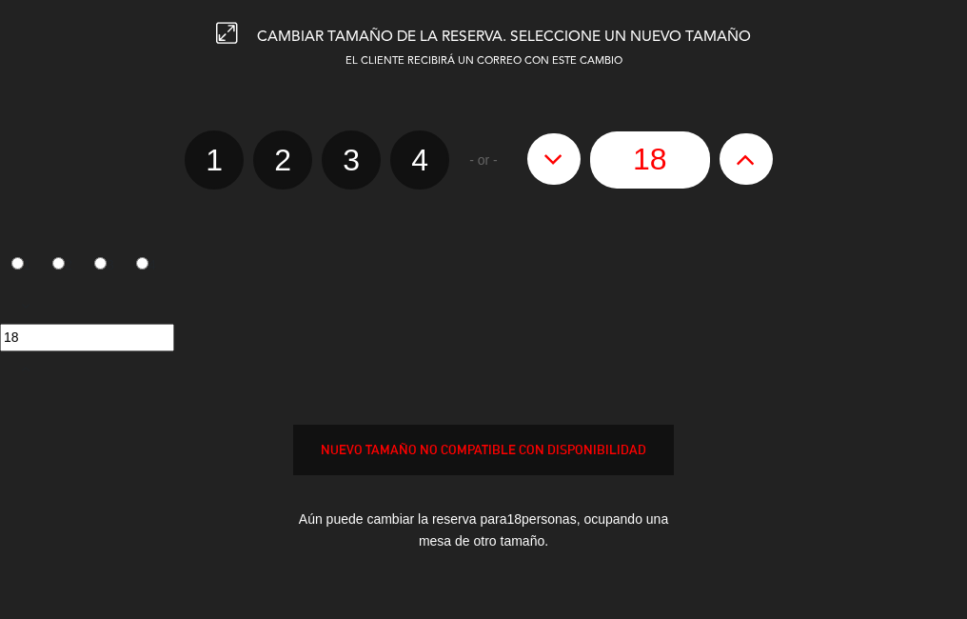
type input "17"
click at [558, 172] on icon at bounding box center [553, 159] width 20 height 30
type input "16"
click at [564, 171] on button at bounding box center [553, 158] width 53 height 51
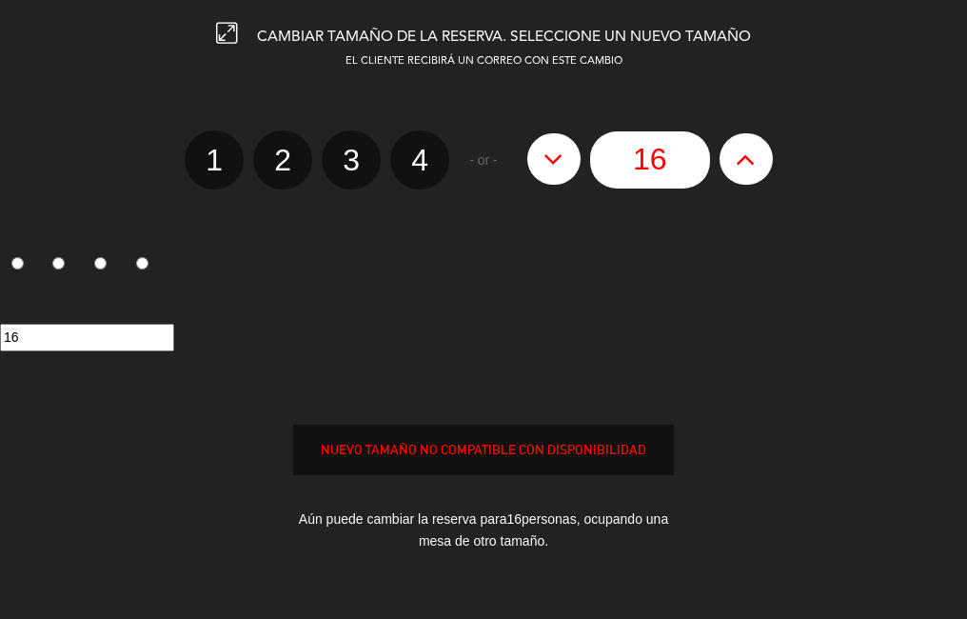
type input "15"
click at [560, 170] on icon at bounding box center [553, 159] width 20 height 30
type input "14"
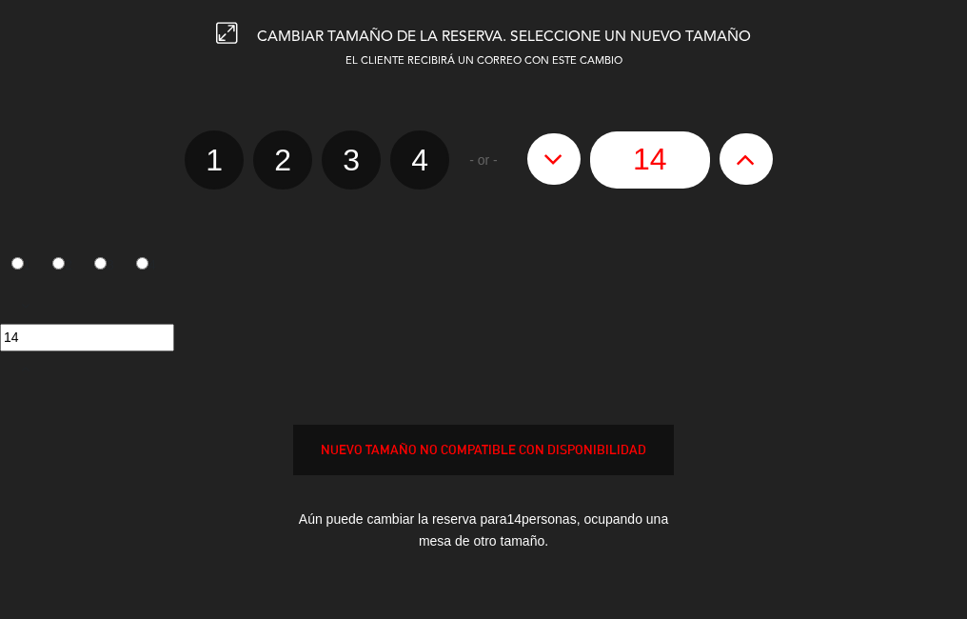
click at [560, 171] on icon at bounding box center [553, 159] width 20 height 30
type input "13"
click at [568, 170] on button at bounding box center [553, 158] width 53 height 51
type input "12"
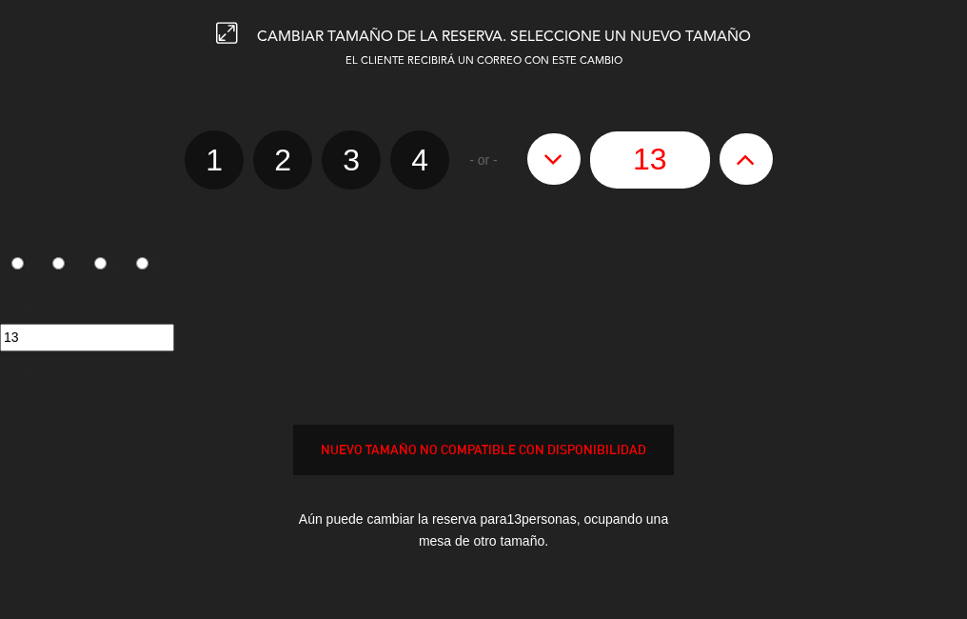
type input "12"
click at [562, 174] on button at bounding box center [553, 158] width 53 height 51
type input "11"
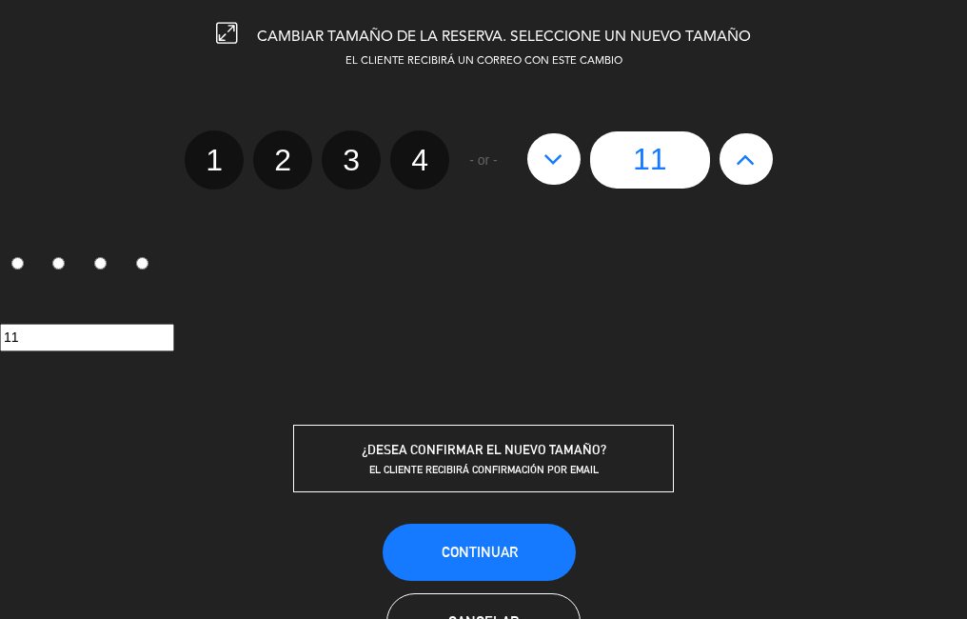
click at [551, 172] on icon at bounding box center [553, 159] width 20 height 30
type input "10"
click at [485, 554] on span "Continuar" at bounding box center [480, 551] width 76 height 16
